Goal: Communication & Community: Participate in discussion

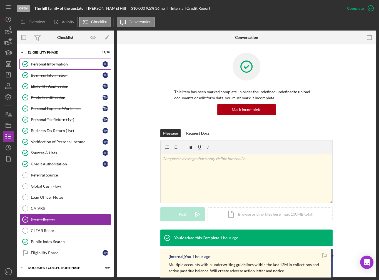
scroll to position [22, 0]
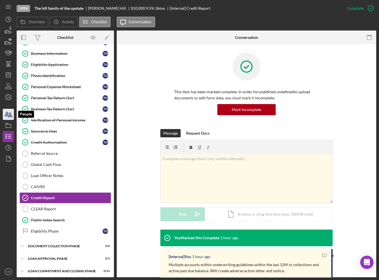
click at [7, 118] on icon "button" at bounding box center [8, 114] width 14 height 14
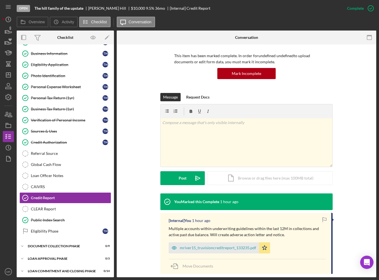
scroll to position [43, 0]
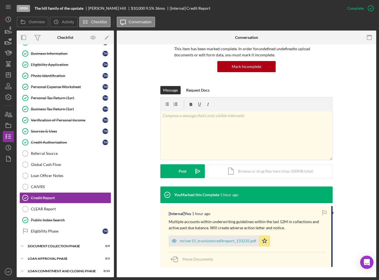
click at [200, 246] on div "[Internal] You 1 hour ago Multiple accounts within underwriting guidelines with…" at bounding box center [246, 236] width 172 height 61
click at [203, 240] on div "mriver15_truvisioncreditreport_133235.pdf" at bounding box center [218, 241] width 76 height 4
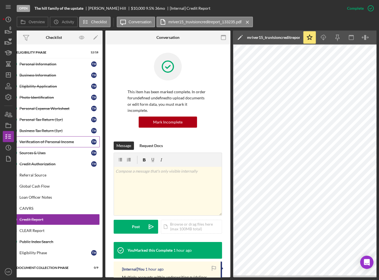
scroll to position [0, 0]
click at [12, 118] on icon "button" at bounding box center [8, 114] width 14 height 14
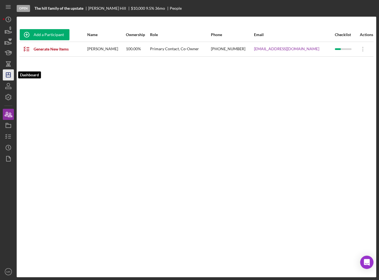
click at [9, 77] on icon "Icon/Dashboard" at bounding box center [8, 75] width 14 height 14
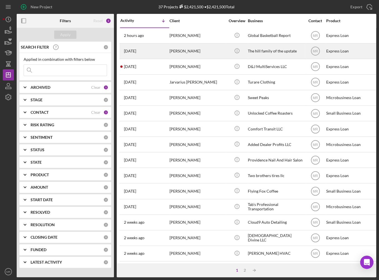
click at [163, 54] on div "[DATE] [PERSON_NAME]" at bounding box center [144, 51] width 49 height 15
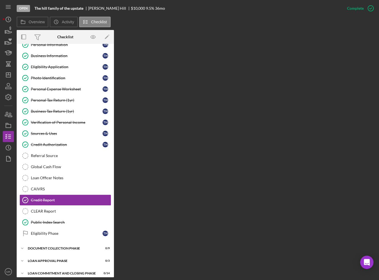
scroll to position [21, 0]
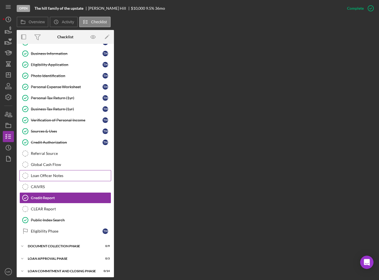
click at [51, 173] on div "Loan Officer Notes" at bounding box center [71, 175] width 80 height 4
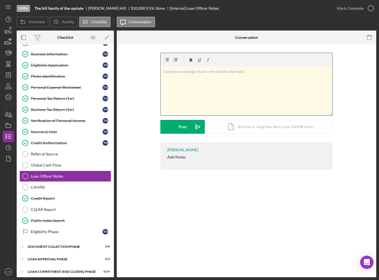
click at [222, 96] on div "v Color teal Color pink Remove color Add row above Add row below Add column bef…" at bounding box center [246, 91] width 172 height 49
click at [223, 69] on p "9/18: Left voicemail, phone doesn't even ring but ref. wanting to give an updat…" at bounding box center [246, 72] width 168 height 6
click at [243, 72] on p "9/18: Left voicemail, phone doesn't even ring but ref. wanting to give an updat…" at bounding box center [246, 72] width 168 height 6
drag, startPoint x: 243, startPoint y: 72, endPoint x: 197, endPoint y: 72, distance: 45.5
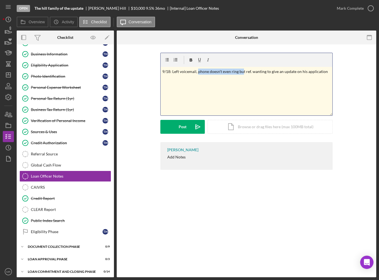
click at [197, 72] on p "9/18: Left voicemail, phone doesn't even ring but ref. wanting to give an updat…" at bounding box center [246, 72] width 168 height 6
click at [283, 70] on p "9/18: Left voicemail t ref. wanting to give an update on his application" at bounding box center [246, 72] width 168 height 6
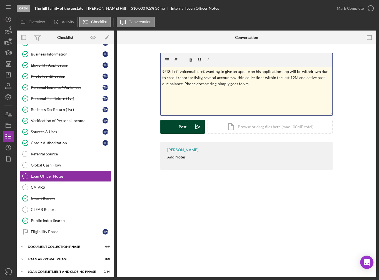
click at [182, 124] on div "Post" at bounding box center [182, 127] width 8 height 14
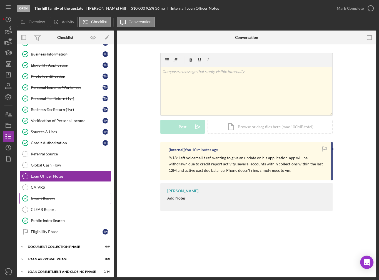
click at [56, 198] on div "Credit Report" at bounding box center [71, 198] width 80 height 4
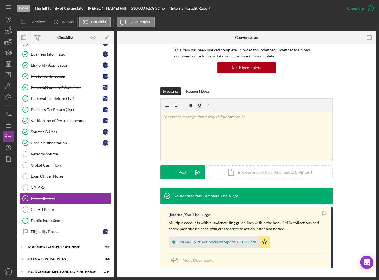
scroll to position [43, 0]
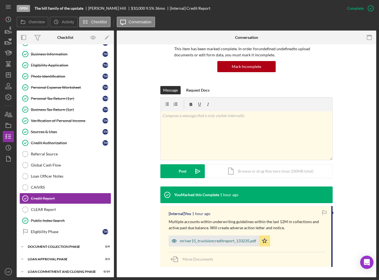
click at [211, 239] on div "mriver15_truvisioncreditreport_133235.pdf" at bounding box center [218, 241] width 76 height 4
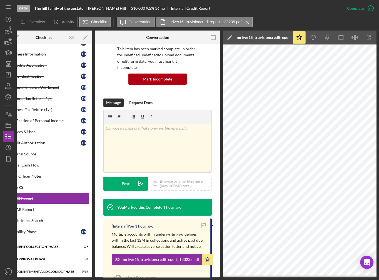
scroll to position [0, 35]
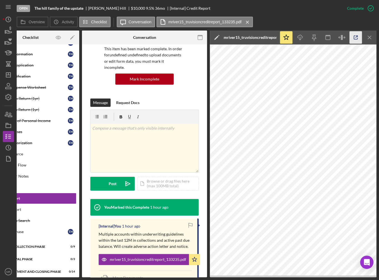
click at [357, 37] on icon "button" at bounding box center [355, 37] width 12 height 12
